Goal: Check status: Check status

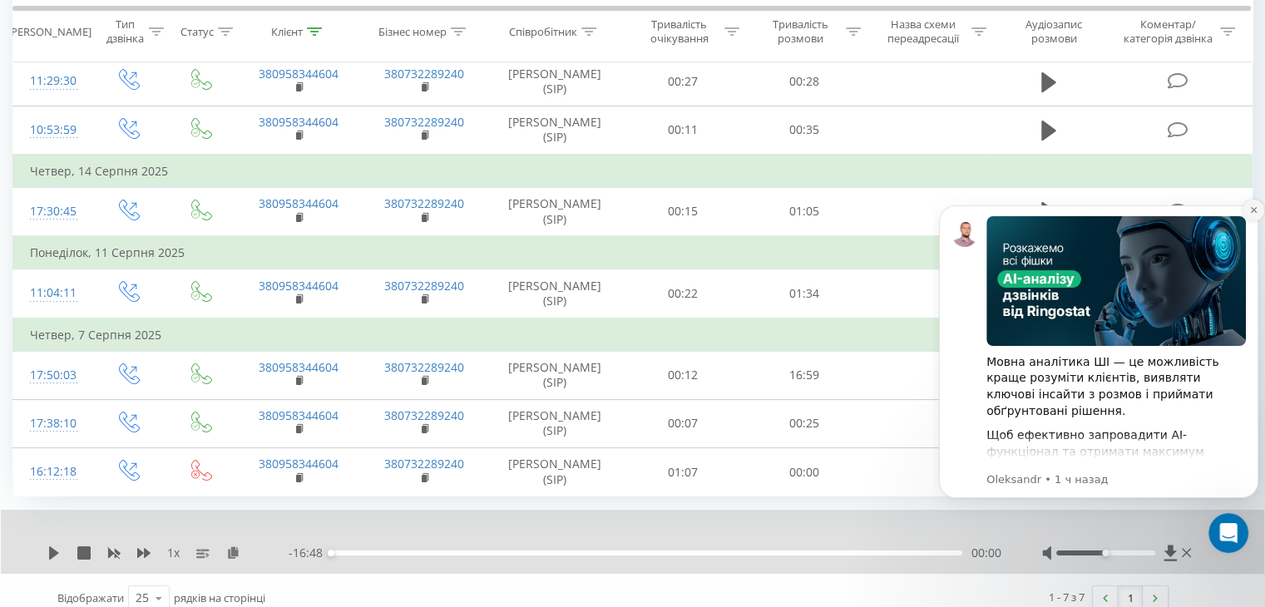
click at [1250, 211] on icon "Dismiss notification" at bounding box center [1253, 209] width 9 height 9
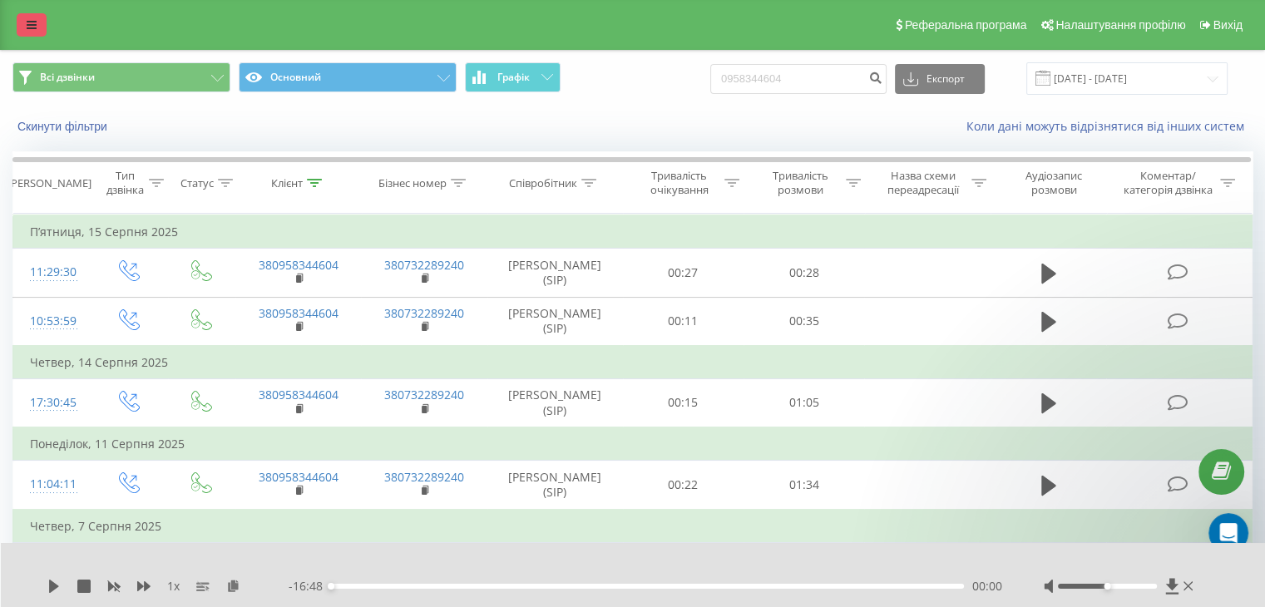
click at [39, 27] on link at bounding box center [32, 24] width 30 height 23
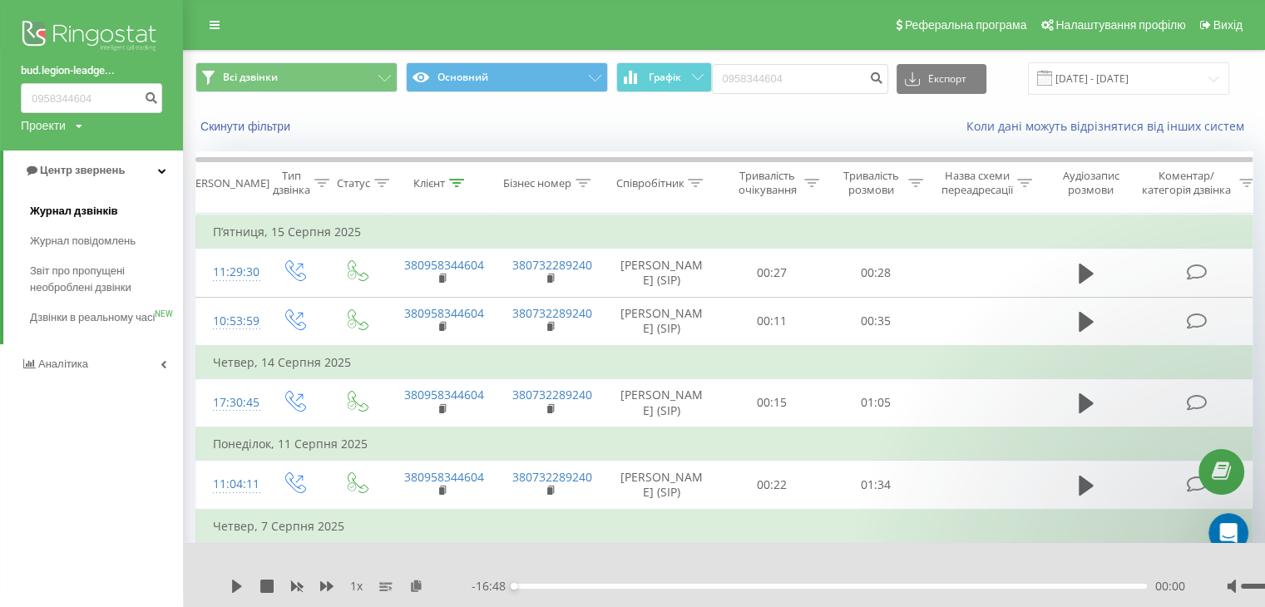
click at [57, 210] on span "Журнал дзвінків" at bounding box center [74, 211] width 88 height 17
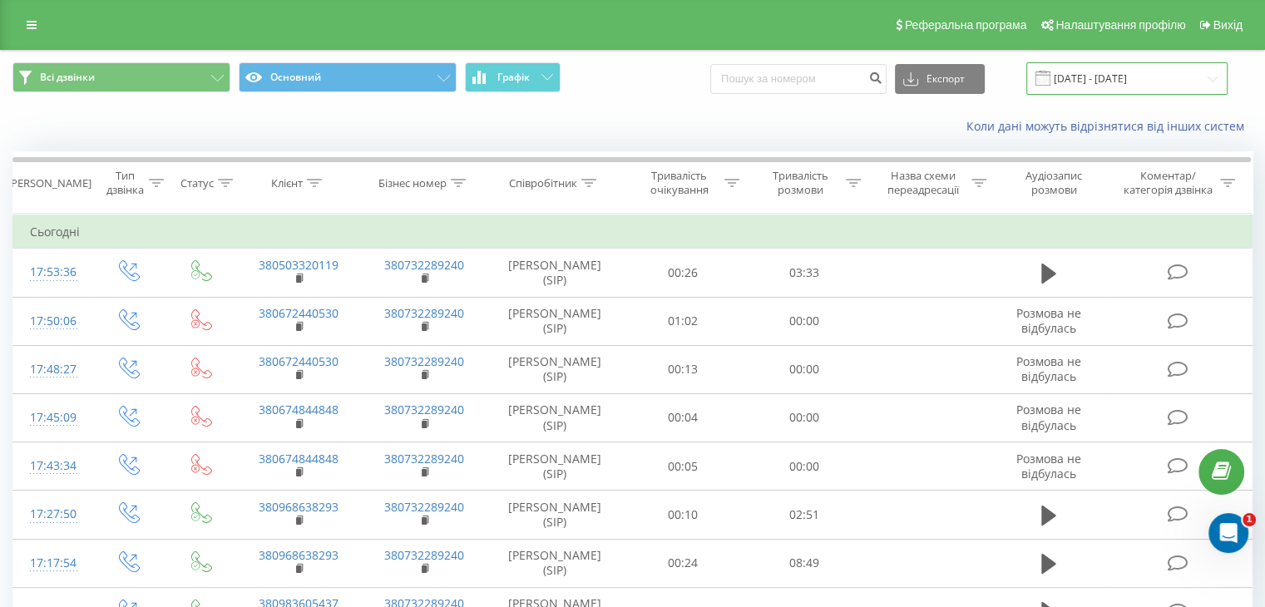
drag, startPoint x: 1084, startPoint y: 80, endPoint x: 1082, endPoint y: 89, distance: 9.5
click at [1084, 80] on input "[DATE] - [DATE]" at bounding box center [1126, 78] width 201 height 32
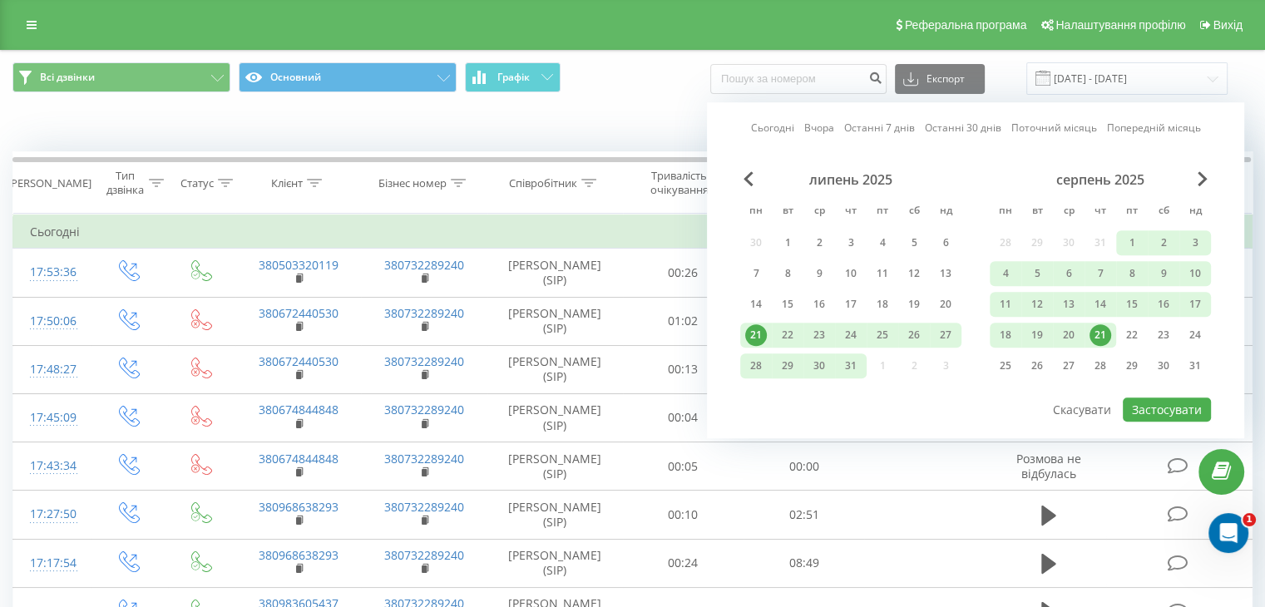
click at [1101, 333] on div "21" at bounding box center [1100, 335] width 22 height 22
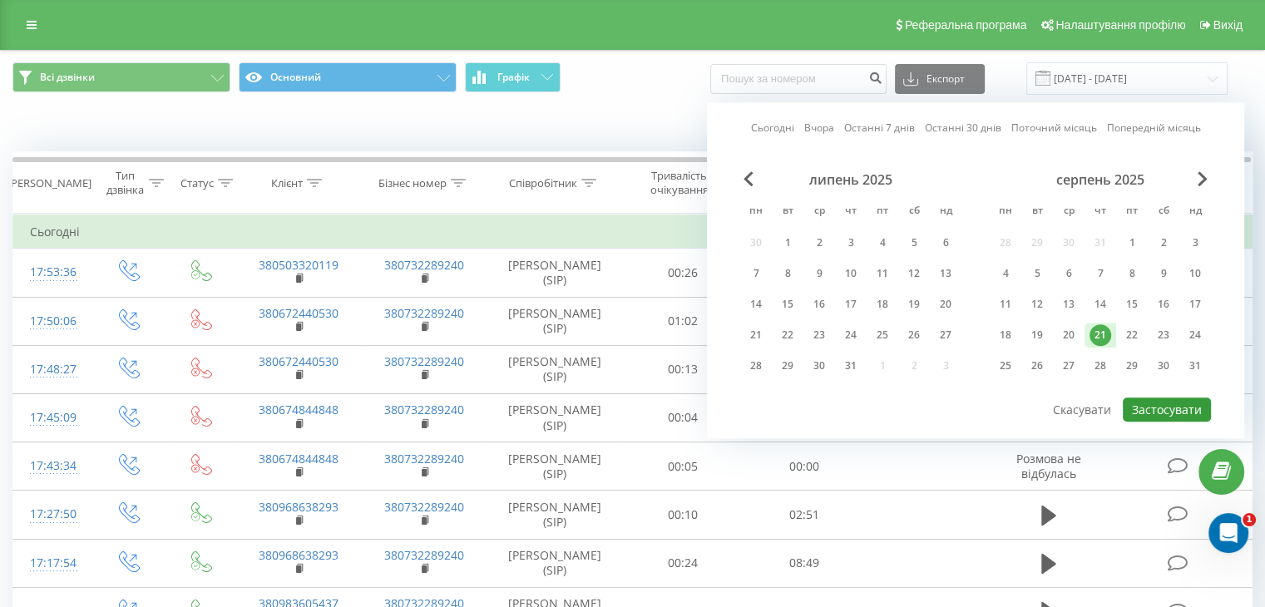
click at [1145, 405] on button "Застосувати" at bounding box center [1166, 409] width 88 height 24
type input "[DATE] - [DATE]"
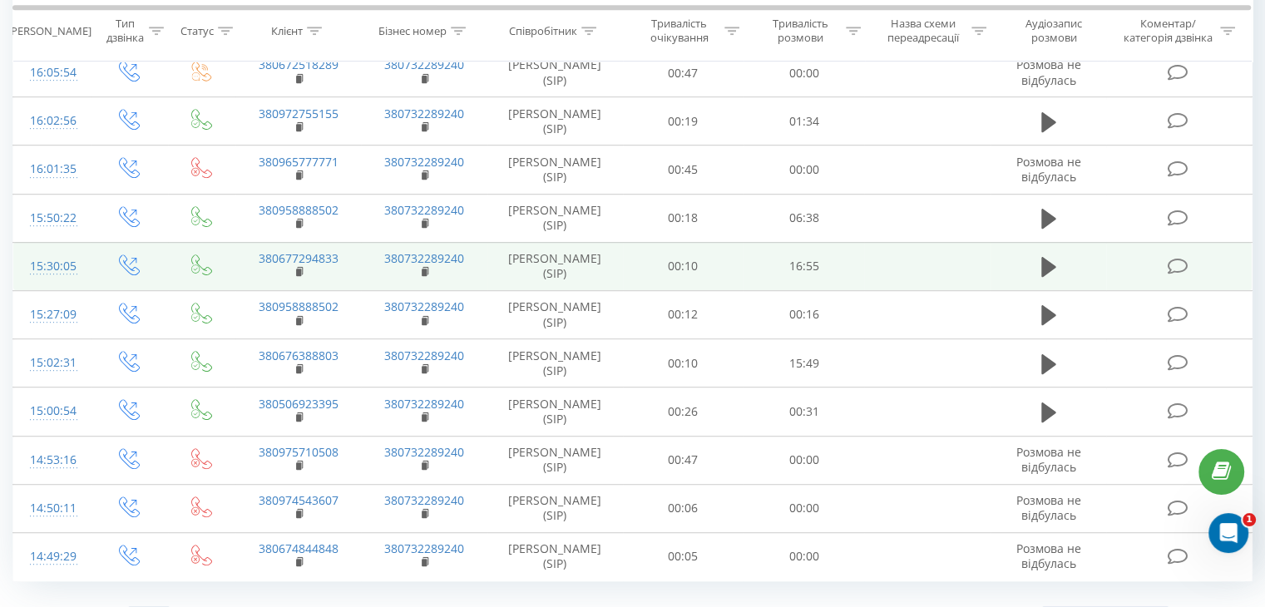
scroll to position [909, 0]
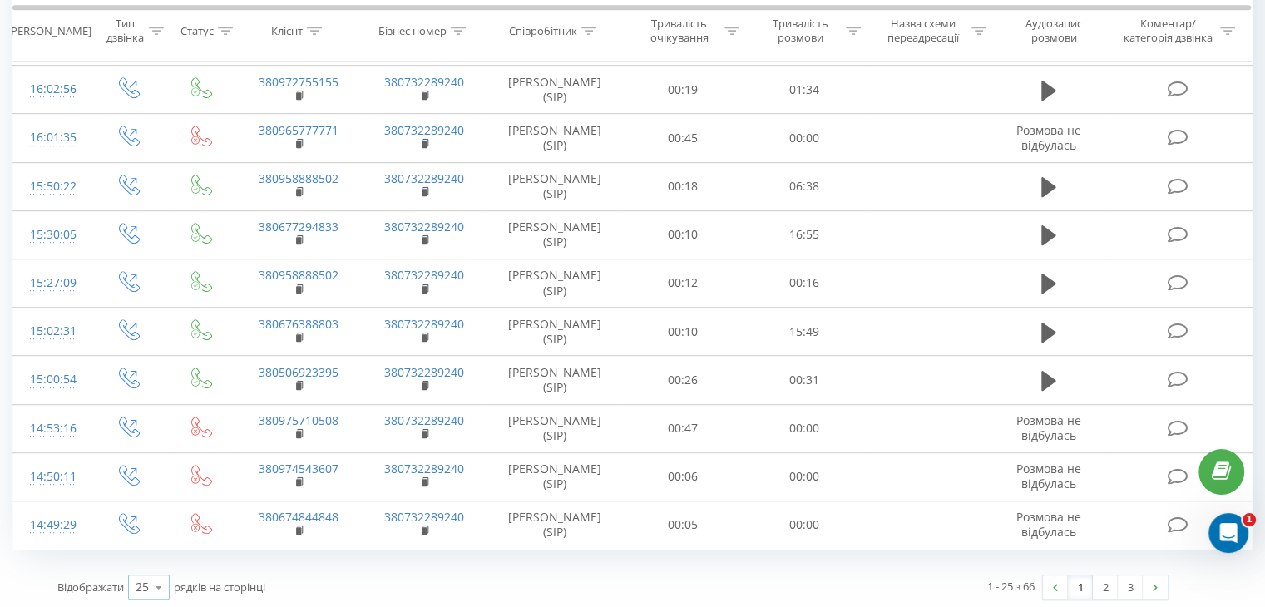
click at [148, 584] on icon at bounding box center [158, 587] width 25 height 32
click at [157, 551] on div "100" at bounding box center [149, 563] width 40 height 24
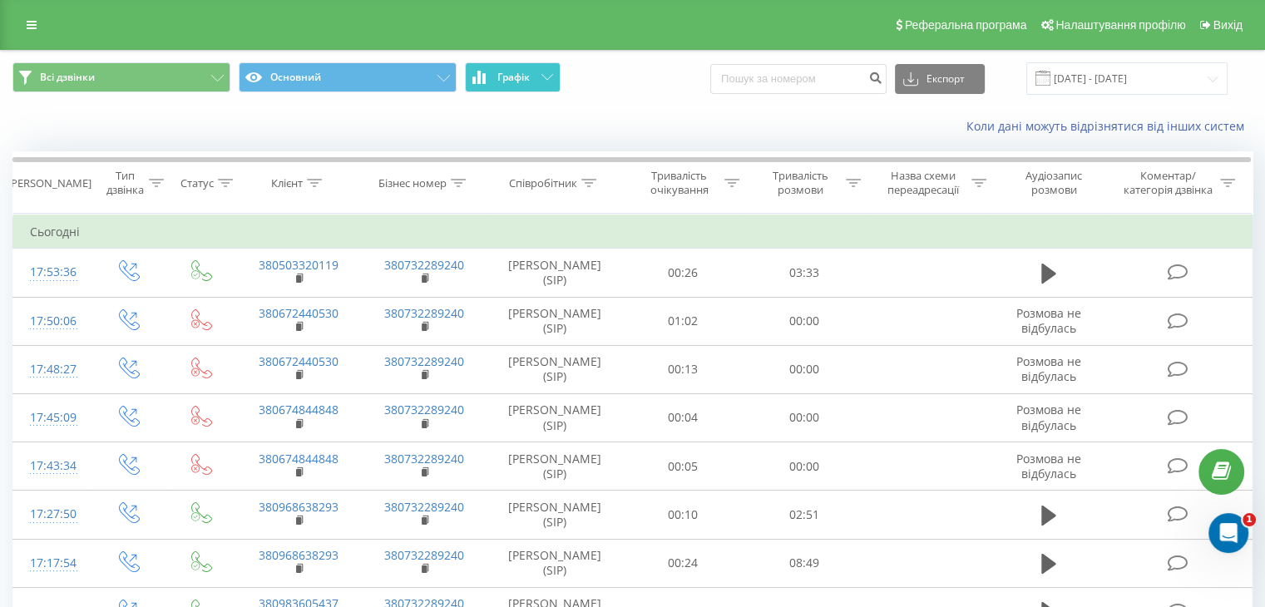
click at [540, 74] on button "Графік" at bounding box center [513, 77] width 96 height 30
